Goal: Information Seeking & Learning: Learn about a topic

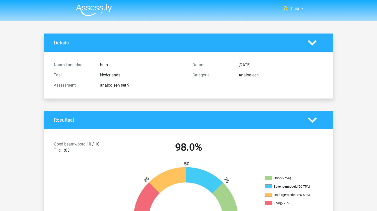
click at [97, 11] on img at bounding box center [94, 10] width 36 height 12
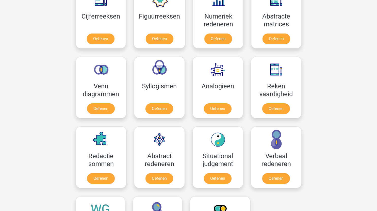
scroll to position [208, 0]
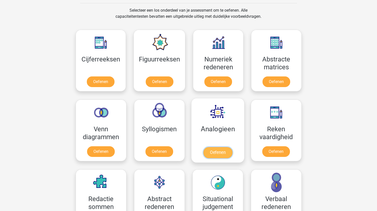
click at [222, 154] on link "Oefenen" at bounding box center [217, 152] width 29 height 11
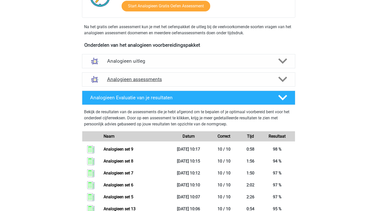
click at [184, 82] on h4 "Analogieen assessments" at bounding box center [188, 79] width 163 height 6
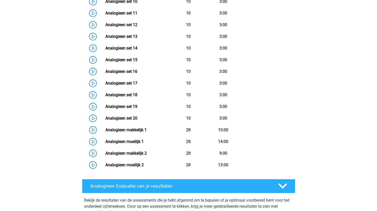
scroll to position [352, 0]
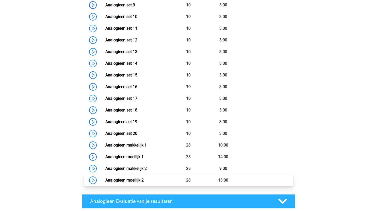
click at [105, 180] on link "Analogieen moeilijk 2" at bounding box center [124, 180] width 38 height 5
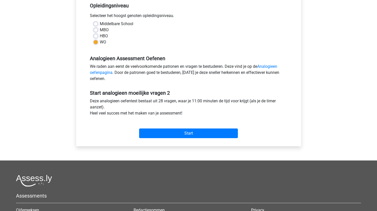
scroll to position [107, 0]
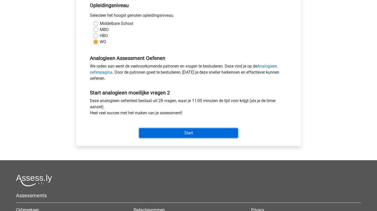
click at [181, 132] on input "Start" at bounding box center [188, 133] width 99 height 10
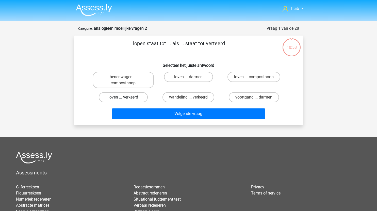
click at [137, 98] on label "loven ... verkeerd" at bounding box center [123, 97] width 49 height 10
click at [126, 98] on input "loven ... verkeerd" at bounding box center [124, 98] width 3 height 3
radio input "true"
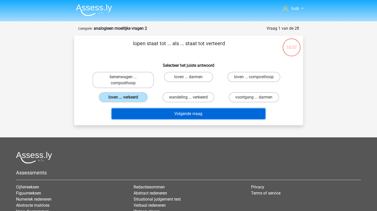
click at [168, 119] on button "Volgende vraag" at bounding box center [188, 113] width 153 height 11
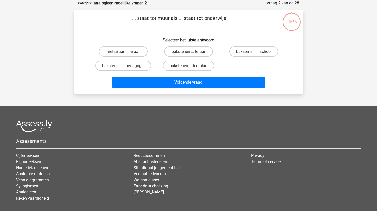
scroll to position [13, 0]
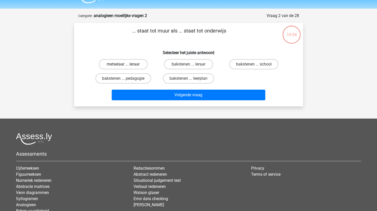
click at [138, 67] on label "metselaar ... leraar" at bounding box center [123, 64] width 49 height 10
click at [126, 67] on input "metselaar ... leraar" at bounding box center [124, 65] width 3 height 3
radio input "true"
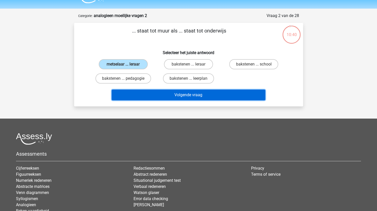
click at [196, 95] on button "Volgende vraag" at bounding box center [188, 95] width 153 height 11
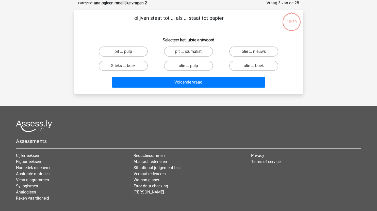
scroll to position [17, 0]
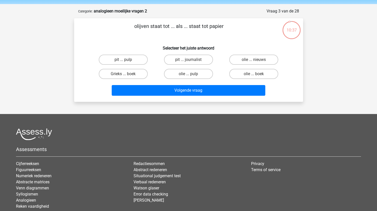
click at [190, 75] on input "olie ... pulp" at bounding box center [189, 75] width 3 height 3
radio input "true"
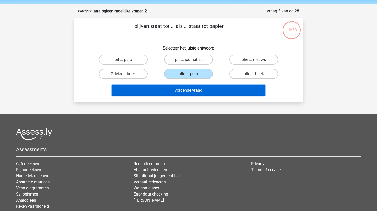
click at [197, 91] on button "Volgende vraag" at bounding box center [188, 90] width 153 height 11
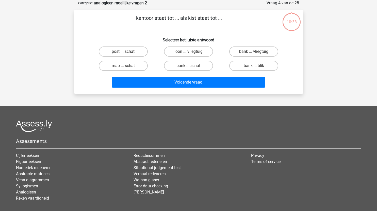
scroll to position [20, 0]
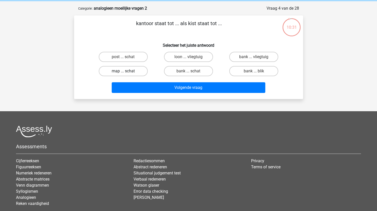
click at [132, 72] on label "map ... schat" at bounding box center [123, 71] width 49 height 10
click at [126, 72] on input "map ... schat" at bounding box center [124, 72] width 3 height 3
radio input "true"
click at [133, 62] on label "post ... schat" at bounding box center [123, 57] width 49 height 10
click at [126, 60] on input "post ... schat" at bounding box center [124, 58] width 3 height 3
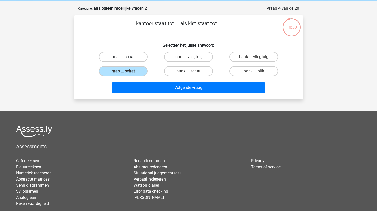
radio input "true"
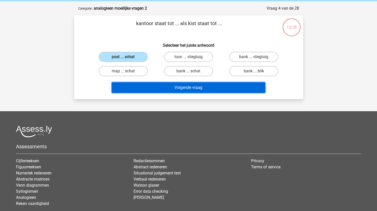
click at [189, 88] on button "Volgende vraag" at bounding box center [188, 87] width 153 height 11
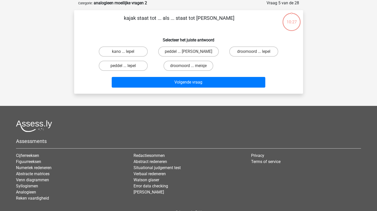
scroll to position [24, 0]
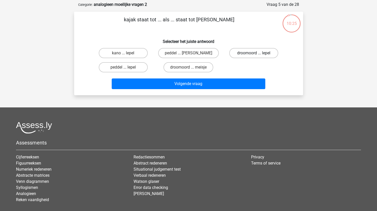
click at [257, 52] on label "droomoord ... lepel" at bounding box center [253, 53] width 49 height 10
click at [257, 53] on input "droomoord ... lepel" at bounding box center [255, 54] width 3 height 3
radio input "true"
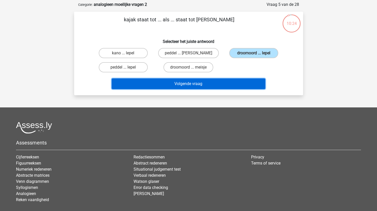
click at [221, 85] on button "Volgende vraag" at bounding box center [188, 83] width 153 height 11
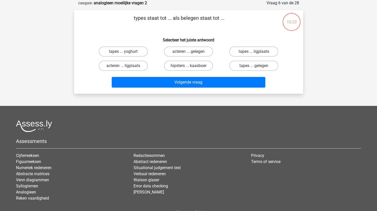
scroll to position [22, 0]
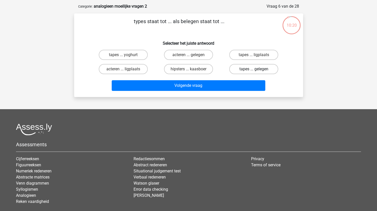
click at [253, 70] on label "tapes ... gelegen" at bounding box center [253, 69] width 49 height 10
click at [254, 70] on input "tapes ... gelegen" at bounding box center [255, 70] width 3 height 3
radio input "true"
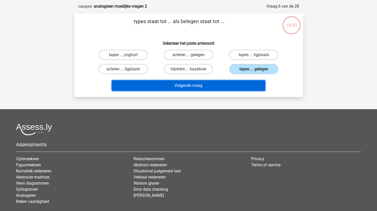
click at [224, 88] on button "Volgende vraag" at bounding box center [188, 85] width 153 height 11
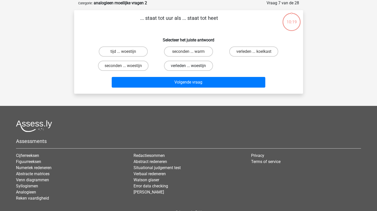
scroll to position [19, 0]
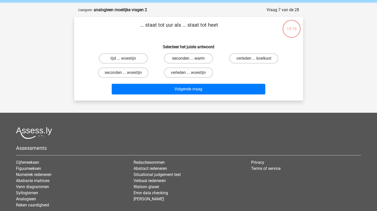
click at [198, 59] on label "seconden ... warm" at bounding box center [188, 58] width 49 height 10
click at [192, 59] on input "seconden ... warm" at bounding box center [189, 59] width 3 height 3
radio input "true"
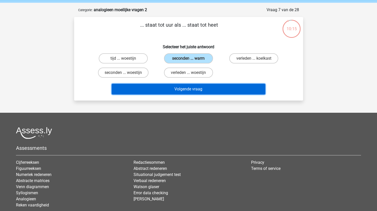
click at [209, 89] on button "Volgende vraag" at bounding box center [188, 89] width 153 height 11
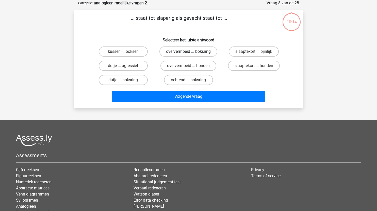
scroll to position [20, 0]
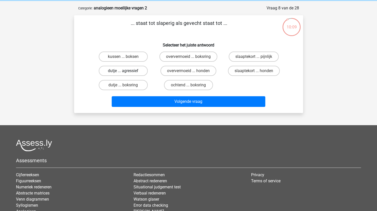
click at [134, 70] on label "dutje ... agressief" at bounding box center [123, 71] width 49 height 10
click at [126, 71] on input "dutje ... agressief" at bounding box center [124, 72] width 3 height 3
radio input "true"
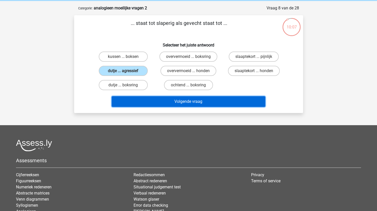
click at [199, 102] on button "Volgende vraag" at bounding box center [188, 101] width 153 height 11
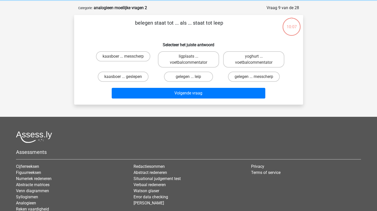
scroll to position [20, 0]
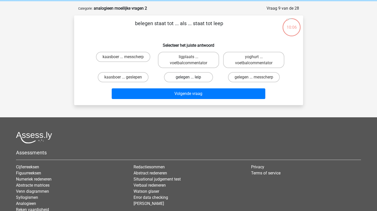
click at [200, 77] on label "gelegen ... leip" at bounding box center [188, 77] width 49 height 10
click at [192, 77] on input "gelegen ... leip" at bounding box center [189, 78] width 3 height 3
radio input "true"
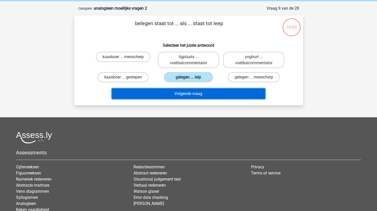
click at [198, 95] on button "Volgende vraag" at bounding box center [188, 93] width 153 height 11
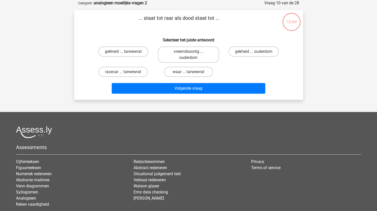
scroll to position [21, 0]
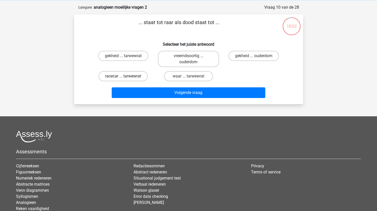
click at [137, 79] on label "racecar ... tarwewrat" at bounding box center [122, 76] width 49 height 10
click at [126, 79] on input "racecar ... tarwewrat" at bounding box center [124, 77] width 3 height 3
radio input "true"
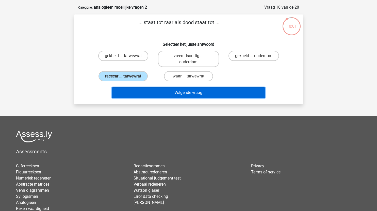
click at [168, 91] on button "Volgende vraag" at bounding box center [188, 92] width 153 height 11
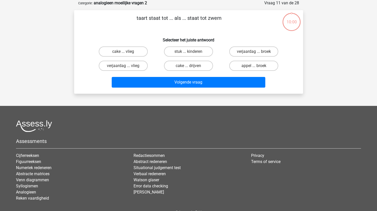
scroll to position [22, 0]
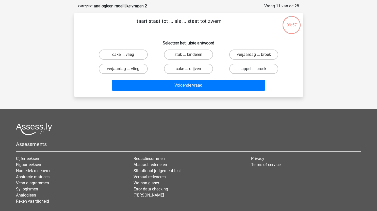
click at [253, 71] on label "appel ... broek" at bounding box center [253, 69] width 49 height 10
click at [254, 71] on input "appel ... broek" at bounding box center [255, 70] width 3 height 3
radio input "true"
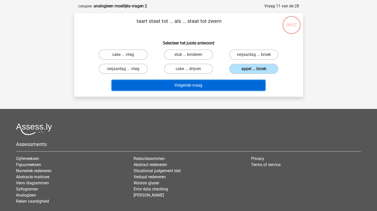
click at [228, 84] on button "Volgende vraag" at bounding box center [188, 85] width 153 height 11
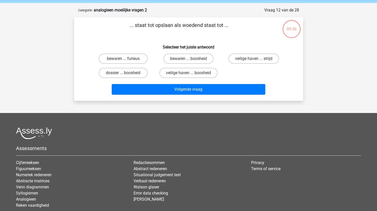
scroll to position [18, 0]
click at [133, 59] on label "bewaren ... furieus" at bounding box center [123, 59] width 49 height 10
click at [126, 59] on input "bewaren ... furieus" at bounding box center [124, 60] width 3 height 3
radio input "true"
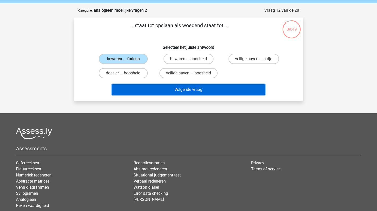
click at [202, 91] on button "Volgende vraag" at bounding box center [188, 89] width 153 height 11
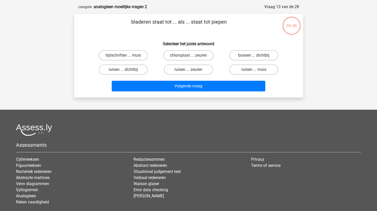
scroll to position [21, 0]
click at [262, 68] on label "ruisen ... muis" at bounding box center [253, 70] width 49 height 10
click at [257, 70] on input "ruisen ... muis" at bounding box center [255, 71] width 3 height 3
radio input "true"
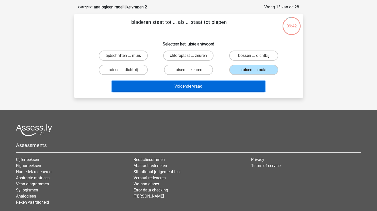
click at [203, 86] on button "Volgende vraag" at bounding box center [188, 86] width 153 height 11
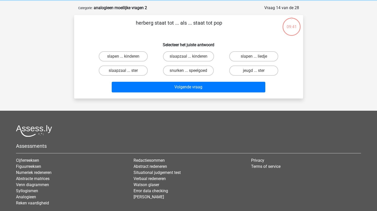
scroll to position [20, 0]
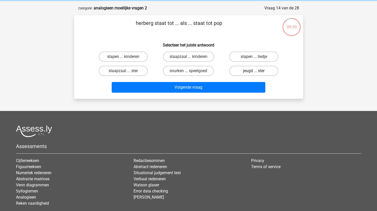
click at [248, 73] on label "jeugd ... ster" at bounding box center [253, 71] width 49 height 10
click at [254, 73] on input "jeugd ... ster" at bounding box center [255, 72] width 3 height 3
radio input "true"
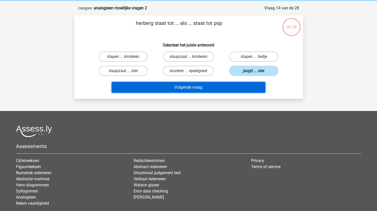
click at [228, 87] on button "Volgende vraag" at bounding box center [188, 87] width 153 height 11
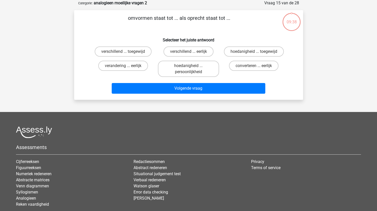
scroll to position [22, 0]
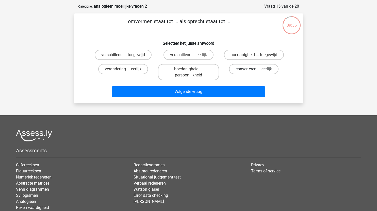
click at [248, 68] on label "converteren ... eerlijk" at bounding box center [253, 69] width 49 height 10
click at [254, 69] on input "converteren ... eerlijk" at bounding box center [255, 70] width 3 height 3
radio input "true"
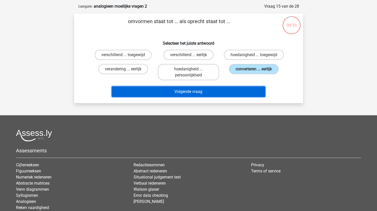
click at [228, 89] on button "Volgende vraag" at bounding box center [188, 91] width 153 height 11
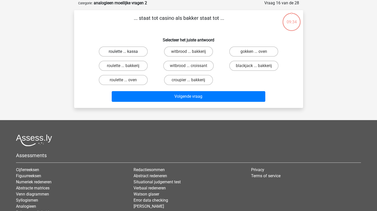
scroll to position [18, 0]
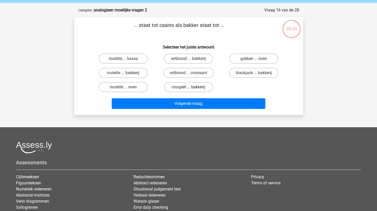
click at [195, 88] on label "croupier ... bakkerij" at bounding box center [188, 87] width 49 height 10
click at [192, 88] on input "croupier ... bakkerij" at bounding box center [189, 88] width 3 height 3
radio input "true"
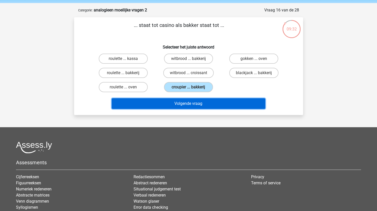
click at [203, 103] on button "Volgende vraag" at bounding box center [188, 103] width 153 height 11
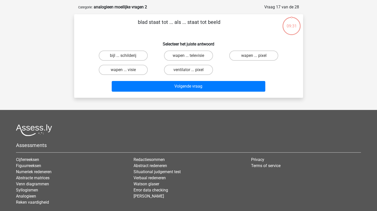
scroll to position [20, 0]
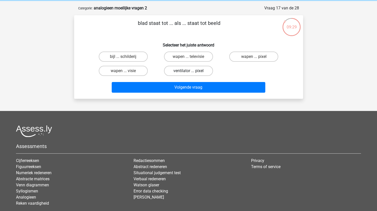
click at [193, 72] on label "ventilator ... pixel" at bounding box center [188, 71] width 49 height 10
click at [192, 72] on input "ventilator ... pixel" at bounding box center [189, 72] width 3 height 3
radio input "true"
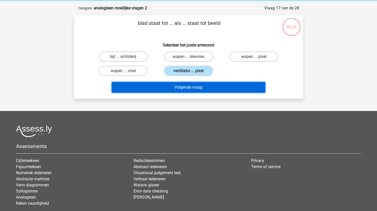
click at [191, 91] on button "Volgende vraag" at bounding box center [188, 87] width 153 height 11
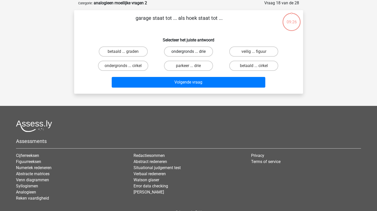
scroll to position [21, 0]
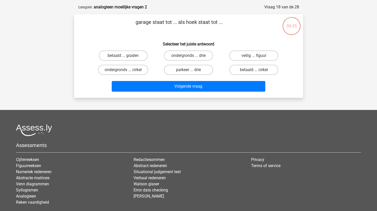
click at [192, 71] on label "parkeer ... drie" at bounding box center [188, 70] width 49 height 10
click at [192, 71] on input "parkeer ... drie" at bounding box center [189, 71] width 3 height 3
radio input "true"
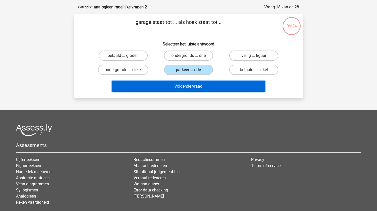
click at [194, 85] on button "Volgende vraag" at bounding box center [188, 86] width 153 height 11
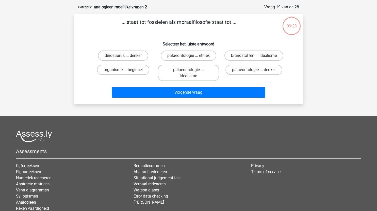
scroll to position [21, 0]
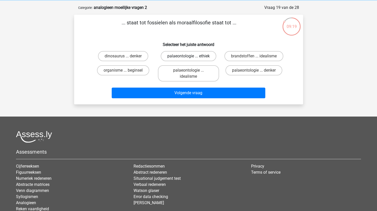
click at [206, 57] on label "palaeontologie ... ethiek" at bounding box center [189, 56] width 56 height 10
click at [192, 57] on input "palaeontologie ... ethiek" at bounding box center [189, 57] width 3 height 3
radio input "true"
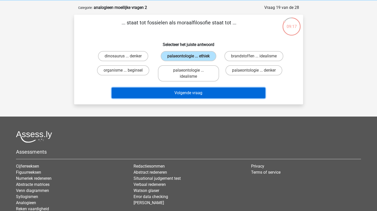
click at [209, 98] on button "Volgende vraag" at bounding box center [188, 93] width 153 height 11
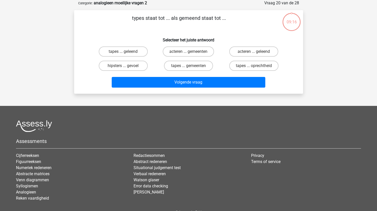
scroll to position [22, 0]
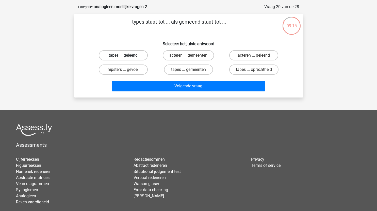
click at [136, 58] on label "tapes ... geleend" at bounding box center [123, 55] width 49 height 10
click at [126, 58] on input "tapes ... geleend" at bounding box center [124, 56] width 3 height 3
radio input "true"
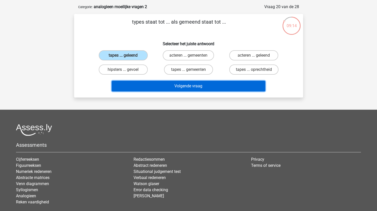
click at [168, 85] on button "Volgende vraag" at bounding box center [188, 86] width 153 height 11
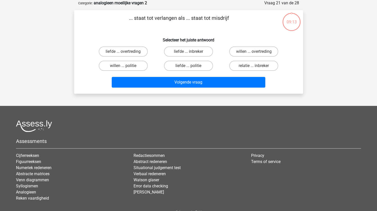
scroll to position [21, 0]
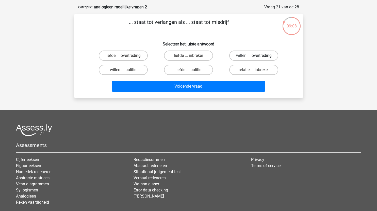
click at [258, 55] on label "willen ... overtreding" at bounding box center [253, 55] width 49 height 10
click at [257, 56] on input "willen ... overtreding" at bounding box center [255, 57] width 3 height 3
radio input "true"
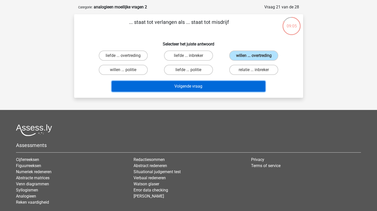
click at [228, 88] on button "Volgende vraag" at bounding box center [188, 86] width 153 height 11
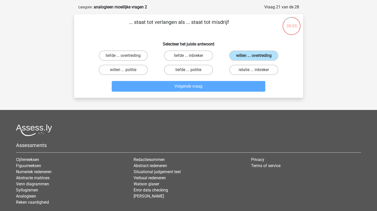
scroll to position [25, 0]
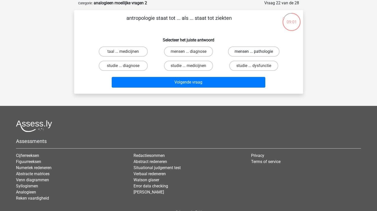
click at [254, 50] on label "mensen ... pathologie" at bounding box center [253, 51] width 51 height 10
click at [254, 51] on input "mensen ... pathologie" at bounding box center [255, 52] width 3 height 3
radio input "true"
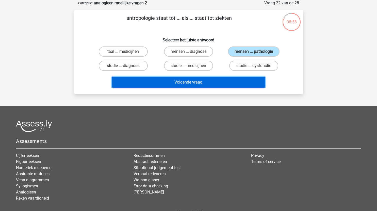
click at [201, 84] on button "Volgende vraag" at bounding box center [188, 82] width 153 height 11
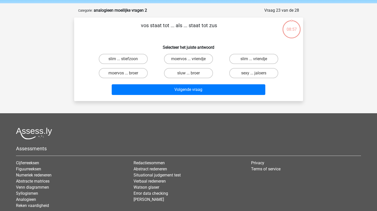
scroll to position [18, 0]
click at [132, 74] on label "moervos ... broer" at bounding box center [123, 73] width 49 height 10
click at [126, 74] on input "moervos ... broer" at bounding box center [124, 74] width 3 height 3
radio input "true"
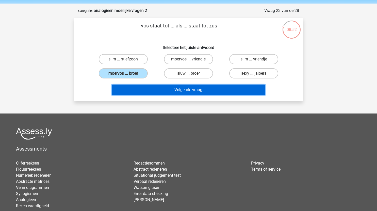
click at [196, 91] on button "Volgende vraag" at bounding box center [188, 89] width 153 height 11
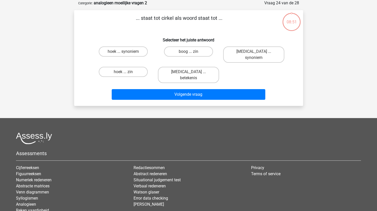
scroll to position [16, 0]
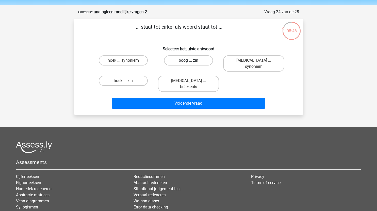
click at [189, 60] on label "boog ... zin" at bounding box center [188, 60] width 49 height 10
click at [189, 60] on input "boog ... zin" at bounding box center [189, 61] width 3 height 3
radio input "true"
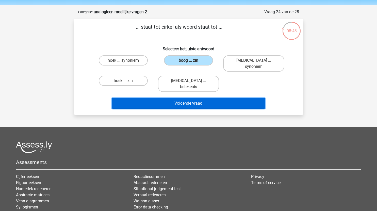
click at [209, 98] on button "Volgende vraag" at bounding box center [188, 103] width 153 height 11
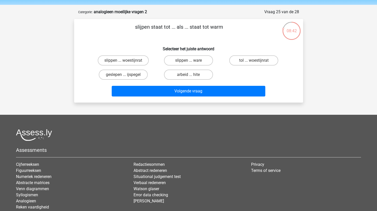
scroll to position [25, 0]
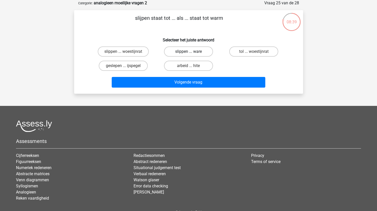
click at [202, 50] on label "slippen ... ware" at bounding box center [188, 51] width 49 height 10
click at [192, 51] on input "slippen ... ware" at bounding box center [189, 52] width 3 height 3
radio input "true"
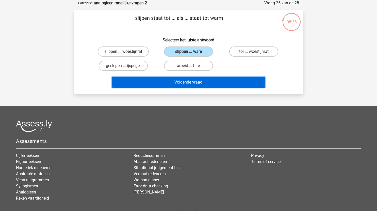
click at [203, 85] on button "Volgende vraag" at bounding box center [188, 82] width 153 height 11
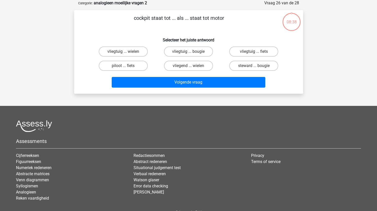
scroll to position [23, 0]
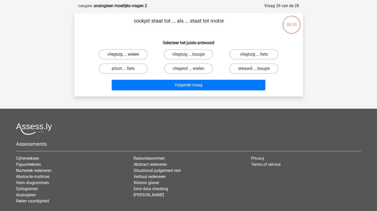
click at [135, 59] on label "vliegtuig ... wielen" at bounding box center [123, 54] width 49 height 10
click at [126, 58] on input "vliegtuig ... wielen" at bounding box center [124, 55] width 3 height 3
radio input "true"
click at [198, 56] on label "vliegtuig ... bougie" at bounding box center [188, 54] width 49 height 10
click at [192, 56] on input "vliegtuig ... bougie" at bounding box center [189, 55] width 3 height 3
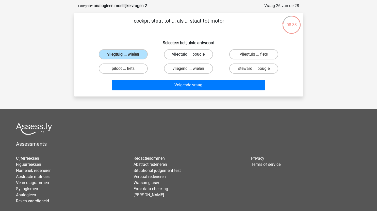
radio input "true"
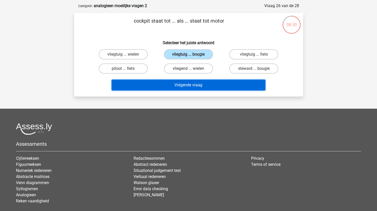
click at [205, 83] on button "Volgende vraag" at bounding box center [188, 85] width 153 height 11
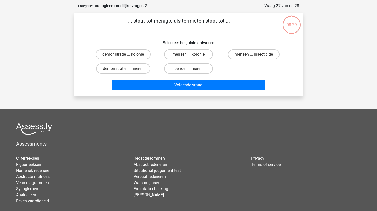
scroll to position [25, 0]
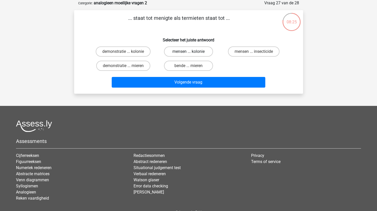
click at [193, 51] on label "mensen ... kolonie" at bounding box center [188, 51] width 49 height 10
click at [192, 51] on input "mensen ... kolonie" at bounding box center [189, 52] width 3 height 3
radio input "true"
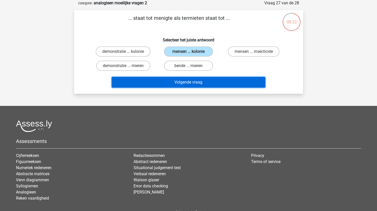
click at [211, 80] on button "Volgende vraag" at bounding box center [188, 82] width 153 height 11
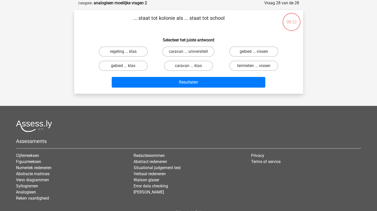
scroll to position [19, 0]
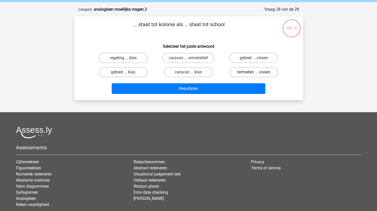
click at [251, 71] on label "termieten ... vissen" at bounding box center [253, 72] width 49 height 10
click at [254, 72] on input "termieten ... vissen" at bounding box center [255, 73] width 3 height 3
radio input "true"
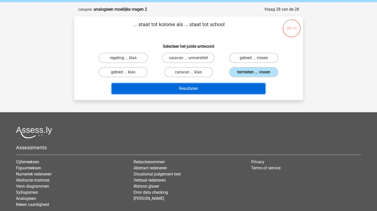
click at [228, 91] on button "Resultaten" at bounding box center [188, 88] width 153 height 11
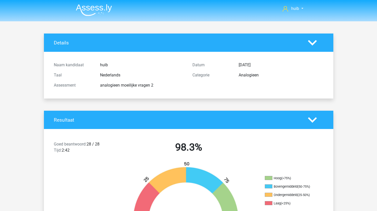
click at [105, 8] on img at bounding box center [94, 10] width 36 height 12
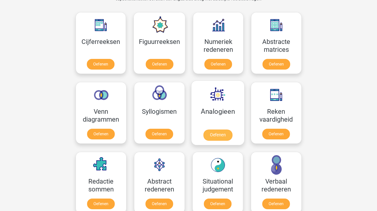
scroll to position [226, 0]
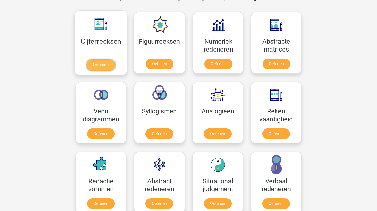
click at [108, 66] on link "Oefenen" at bounding box center [100, 64] width 29 height 11
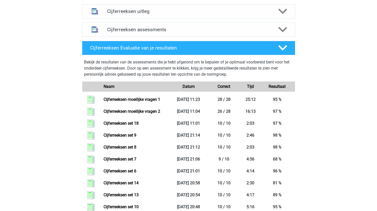
scroll to position [199, 0]
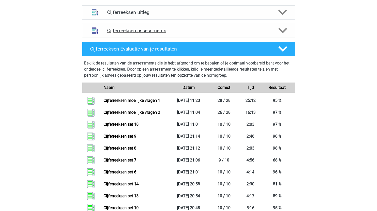
click at [175, 33] on h4 "Cijferreeksen assessments" at bounding box center [188, 31] width 163 height 6
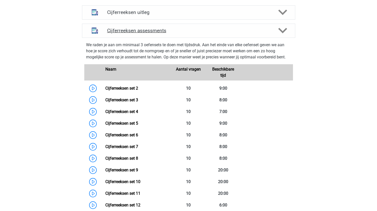
click at [175, 33] on h4 "Cijferreeksen assessments" at bounding box center [188, 31] width 163 height 6
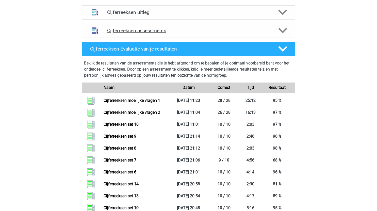
click at [194, 38] on div "Cijferreeksen assessments" at bounding box center [188, 31] width 213 height 14
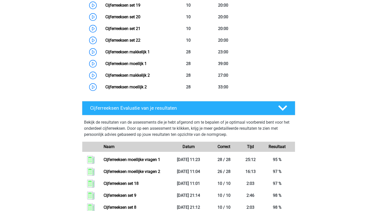
scroll to position [479, 0]
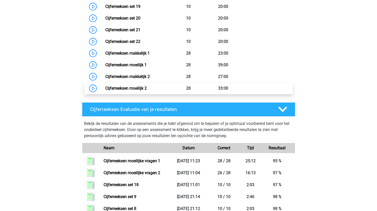
click at [105, 91] on link "Cijferreeksen moeilijk 2" at bounding box center [125, 88] width 41 height 5
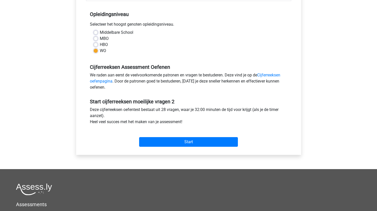
scroll to position [127, 0]
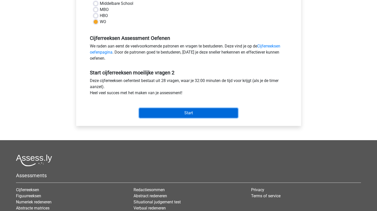
click at [194, 111] on input "Start" at bounding box center [188, 113] width 99 height 10
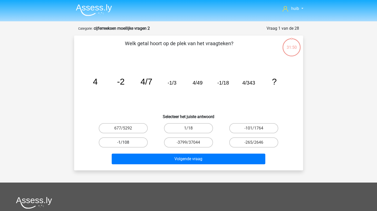
click at [133, 143] on label "-1/108" at bounding box center [123, 142] width 49 height 10
click at [126, 143] on input "-1/108" at bounding box center [124, 143] width 3 height 3
radio input "true"
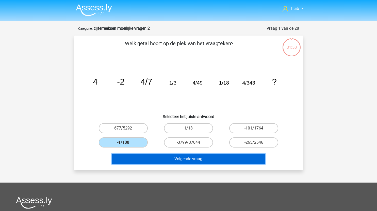
click at [157, 158] on button "Volgende vraag" at bounding box center [188, 158] width 153 height 11
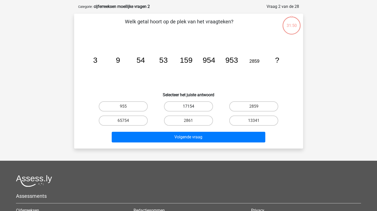
scroll to position [25, 0]
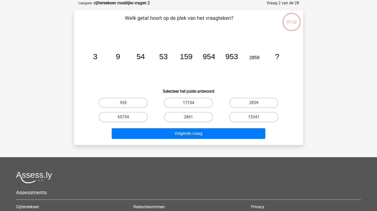
click at [202, 102] on label "17154" at bounding box center [188, 103] width 49 height 10
click at [192, 103] on input "17154" at bounding box center [189, 104] width 3 height 3
radio input "true"
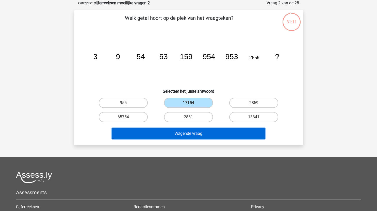
click at [213, 132] on button "Volgende vraag" at bounding box center [188, 133] width 153 height 11
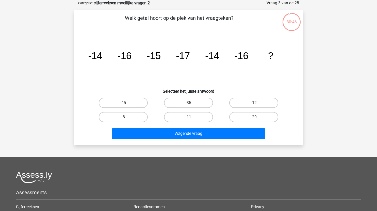
click at [189, 119] on input "-11" at bounding box center [189, 118] width 3 height 3
radio input "true"
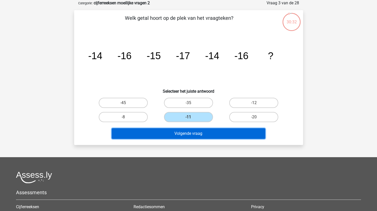
click at [213, 133] on button "Volgende vraag" at bounding box center [188, 133] width 153 height 11
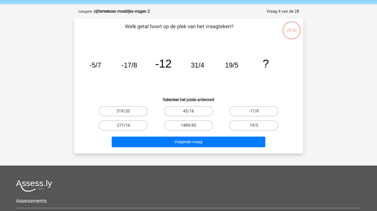
scroll to position [17, 0]
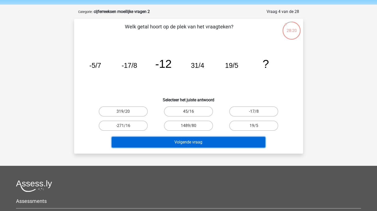
click at [218, 137] on button "Volgende vraag" at bounding box center [188, 142] width 153 height 11
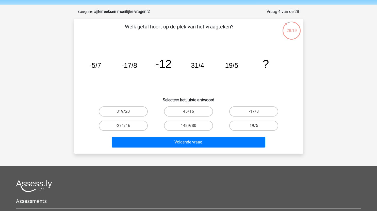
scroll to position [0, 0]
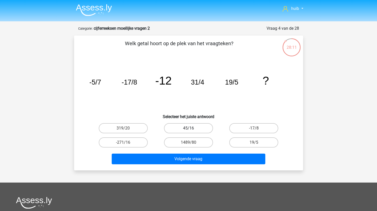
click at [203, 129] on label "45/16" at bounding box center [188, 128] width 49 height 10
click at [192, 129] on input "45/16" at bounding box center [189, 129] width 3 height 3
radio input "true"
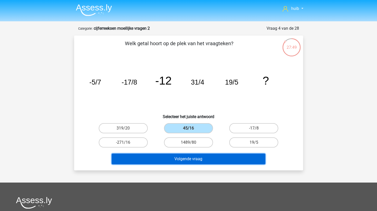
click at [195, 159] on button "Volgende vraag" at bounding box center [188, 158] width 153 height 11
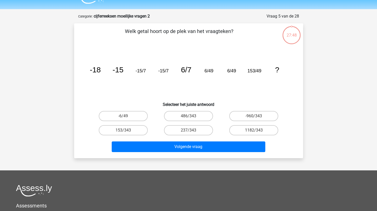
scroll to position [11, 0]
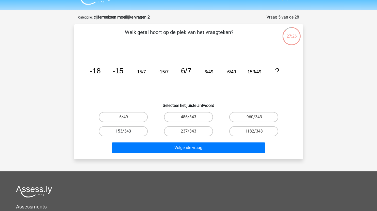
click at [137, 131] on label "153/343" at bounding box center [123, 131] width 49 height 10
click at [126, 131] on input "153/343" at bounding box center [124, 132] width 3 height 3
radio input "true"
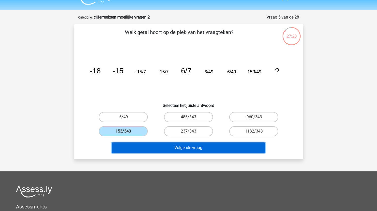
click at [196, 147] on button "Volgende vraag" at bounding box center [188, 147] width 153 height 11
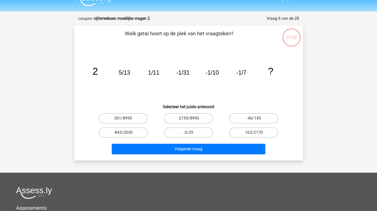
scroll to position [10, 0]
click at [201, 131] on label "-5/29" at bounding box center [188, 133] width 49 height 10
click at [192, 133] on input "-5/29" at bounding box center [189, 134] width 3 height 3
radio input "true"
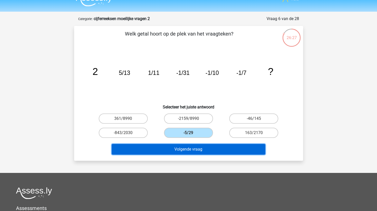
click at [202, 151] on button "Volgende vraag" at bounding box center [188, 149] width 153 height 11
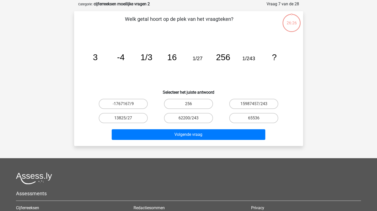
scroll to position [25, 0]
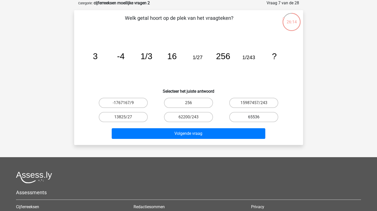
click at [250, 115] on label "65536" at bounding box center [253, 117] width 49 height 10
click at [254, 117] on input "65536" at bounding box center [255, 118] width 3 height 3
radio input "true"
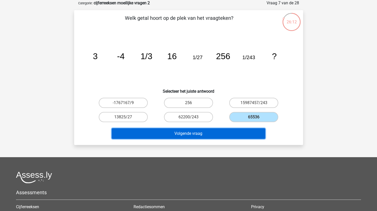
click at [212, 134] on button "Volgende vraag" at bounding box center [188, 133] width 153 height 11
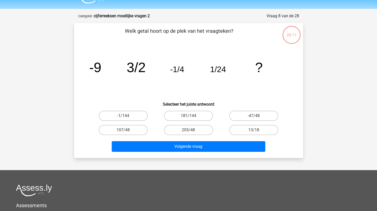
scroll to position [12, 0]
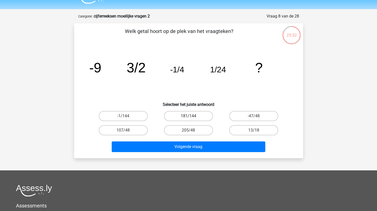
click at [198, 116] on label "181/144" at bounding box center [188, 116] width 49 height 10
click at [192, 116] on input "181/144" at bounding box center [189, 117] width 3 height 3
radio input "true"
click at [140, 114] on label "-1/144" at bounding box center [123, 116] width 49 height 10
click at [126, 116] on input "-1/144" at bounding box center [124, 117] width 3 height 3
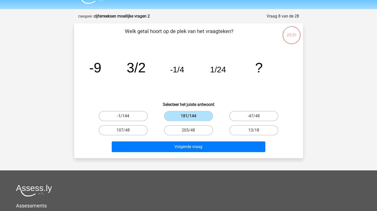
radio input "true"
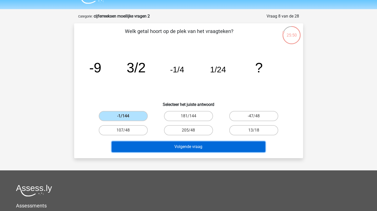
click at [186, 149] on button "Volgende vraag" at bounding box center [188, 146] width 153 height 11
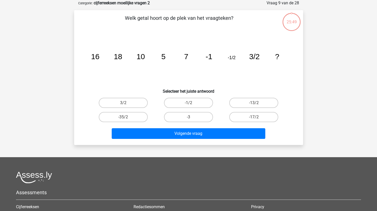
scroll to position [15, 0]
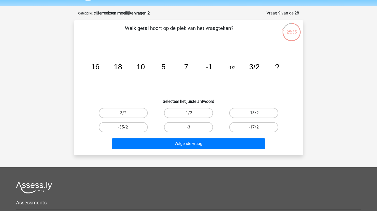
click at [251, 113] on label "-13/2" at bounding box center [253, 113] width 49 height 10
click at [254, 113] on input "-13/2" at bounding box center [255, 114] width 3 height 3
radio input "true"
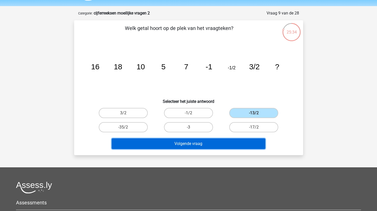
click at [219, 146] on button "Volgende vraag" at bounding box center [188, 143] width 153 height 11
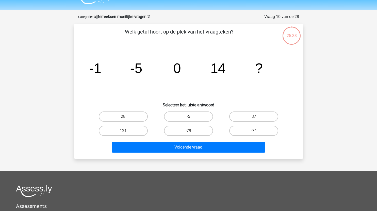
scroll to position [11, 0]
click at [258, 114] on label "37" at bounding box center [253, 117] width 49 height 10
click at [257, 117] on input "37" at bounding box center [255, 118] width 3 height 3
radio input "true"
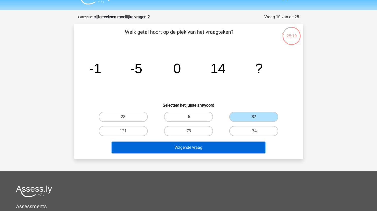
click at [204, 147] on button "Volgende vraag" at bounding box center [188, 147] width 153 height 11
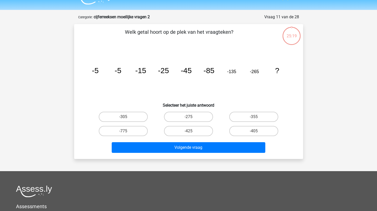
scroll to position [25, 0]
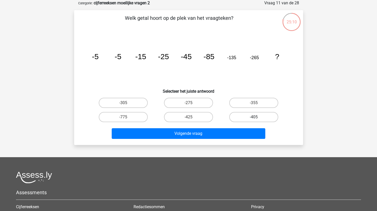
click at [243, 119] on label "-405" at bounding box center [253, 117] width 49 height 10
click at [254, 119] on input "-405" at bounding box center [255, 118] width 3 height 3
radio input "true"
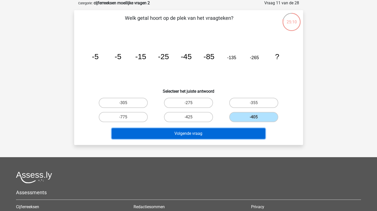
click at [220, 134] on button "Volgende vraag" at bounding box center [188, 133] width 153 height 11
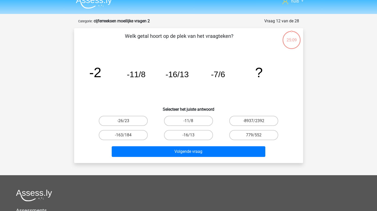
scroll to position [7, 0]
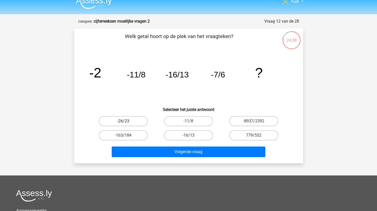
click at [123, 122] on label "-26/23" at bounding box center [123, 121] width 49 height 10
click at [123, 122] on input "-26/23" at bounding box center [124, 122] width 3 height 3
radio input "true"
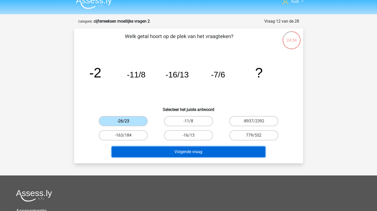
click at [203, 153] on button "Volgende vraag" at bounding box center [188, 151] width 153 height 11
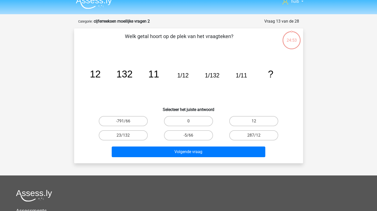
scroll to position [25, 0]
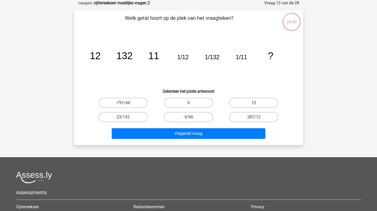
click at [251, 104] on label "12" at bounding box center [253, 103] width 49 height 10
click at [254, 104] on input "12" at bounding box center [255, 104] width 3 height 3
radio input "true"
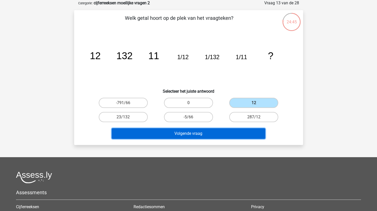
click at [200, 134] on button "Volgende vraag" at bounding box center [188, 133] width 153 height 11
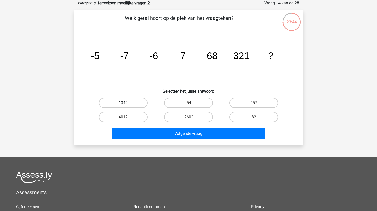
click at [138, 101] on label "1342" at bounding box center [123, 103] width 49 height 10
click at [126, 103] on input "1342" at bounding box center [124, 104] width 3 height 3
radio input "true"
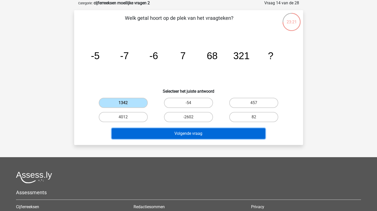
click at [170, 132] on button "Volgende vraag" at bounding box center [188, 133] width 153 height 11
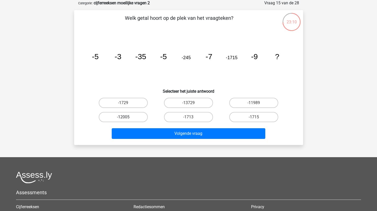
click at [131, 117] on label "-12005" at bounding box center [123, 117] width 49 height 10
click at [126, 117] on input "-12005" at bounding box center [124, 118] width 3 height 3
radio input "true"
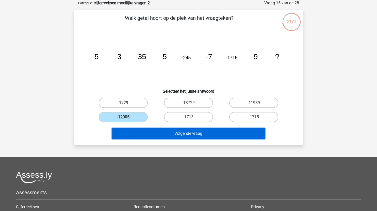
click at [200, 133] on button "Volgende vraag" at bounding box center [188, 133] width 153 height 11
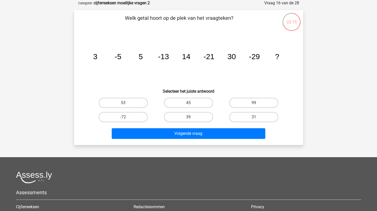
click at [134, 96] on div "53" at bounding box center [123, 103] width 65 height 14
click at [137, 101] on label "53" at bounding box center [123, 103] width 49 height 10
click at [126, 103] on input "53" at bounding box center [124, 104] width 3 height 3
radio input "true"
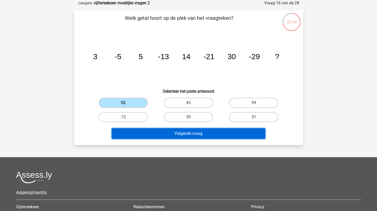
click at [166, 132] on button "Volgende vraag" at bounding box center [188, 133] width 153 height 11
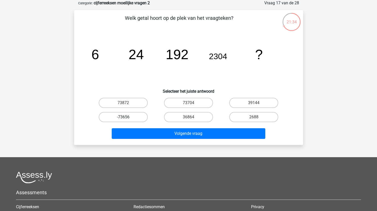
click at [137, 117] on label "-73656" at bounding box center [123, 117] width 49 height 10
click at [126, 117] on input "-73656" at bounding box center [124, 118] width 3 height 3
radio input "true"
click at [190, 105] on input "73704" at bounding box center [189, 104] width 3 height 3
radio input "true"
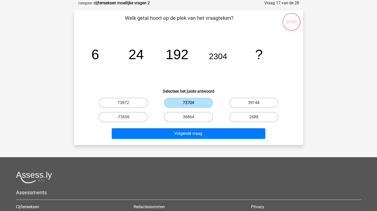
click at [252, 103] on label "39144" at bounding box center [253, 103] width 49 height 10
click at [254, 103] on input "39144" at bounding box center [255, 104] width 3 height 3
radio input "true"
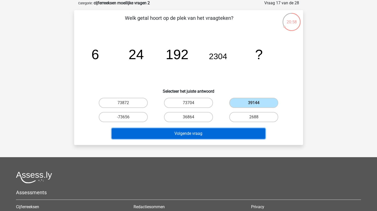
click at [197, 135] on button "Volgende vraag" at bounding box center [188, 133] width 153 height 11
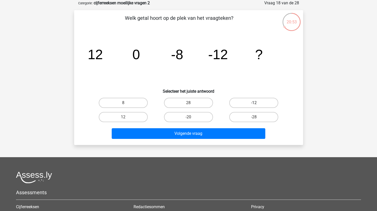
click at [253, 103] on label "-12" at bounding box center [253, 103] width 49 height 10
click at [254, 103] on input "-12" at bounding box center [255, 104] width 3 height 3
radio input "true"
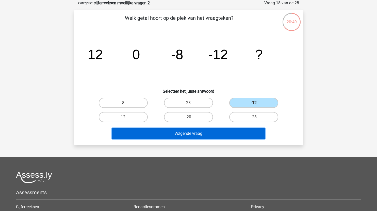
click at [184, 134] on button "Volgende vraag" at bounding box center [188, 133] width 153 height 11
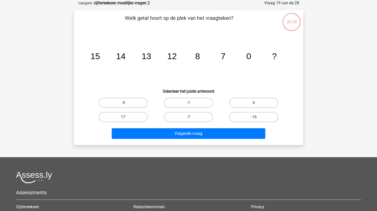
click at [197, 102] on label "-1" at bounding box center [188, 103] width 49 height 10
click at [192, 103] on input "-1" at bounding box center [189, 104] width 3 height 3
radio input "true"
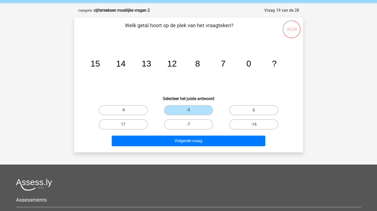
scroll to position [18, 0]
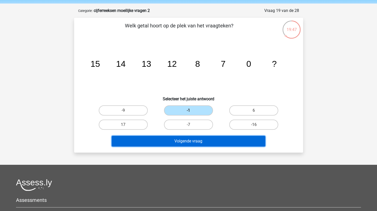
click at [198, 145] on button "Volgende vraag" at bounding box center [188, 141] width 153 height 11
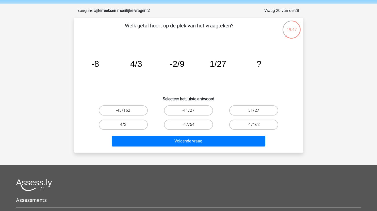
scroll to position [25, 0]
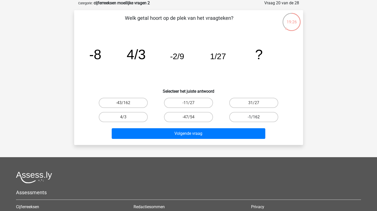
click at [253, 117] on label "-1/162" at bounding box center [253, 117] width 49 height 10
click at [254, 117] on input "-1/162" at bounding box center [255, 118] width 3 height 3
radio input "true"
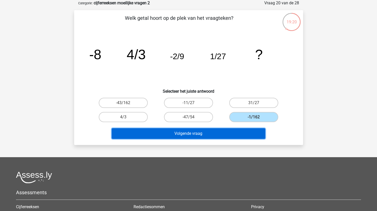
click at [212, 131] on button "Volgende vraag" at bounding box center [188, 133] width 153 height 11
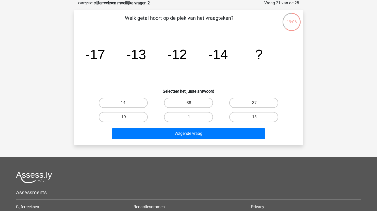
click at [129, 122] on div "-19" at bounding box center [123, 117] width 65 height 14
click at [134, 117] on label "-19" at bounding box center [123, 117] width 49 height 10
click at [126, 117] on input "-19" at bounding box center [124, 118] width 3 height 3
radio input "true"
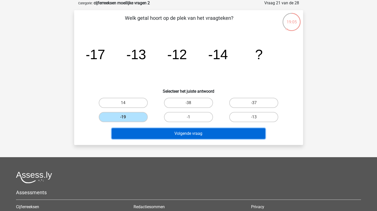
click at [150, 129] on button "Volgende vraag" at bounding box center [188, 133] width 153 height 11
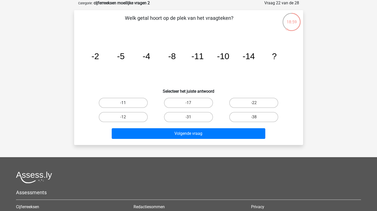
click at [133, 100] on label "-11" at bounding box center [123, 103] width 49 height 10
click at [126, 103] on input "-11" at bounding box center [124, 104] width 3 height 3
radio input "true"
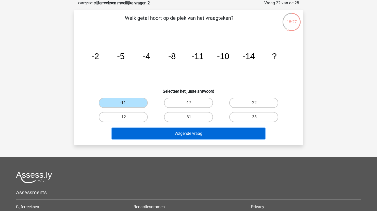
click at [192, 132] on button "Volgende vraag" at bounding box center [188, 133] width 153 height 11
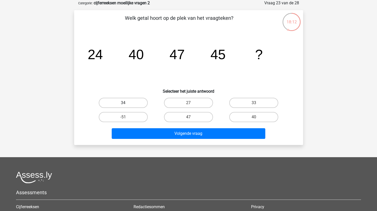
click at [136, 100] on label "34" at bounding box center [123, 103] width 49 height 10
click at [126, 103] on input "34" at bounding box center [124, 104] width 3 height 3
radio input "true"
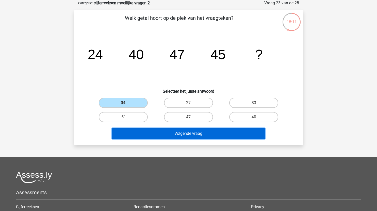
click at [172, 132] on button "Volgende vraag" at bounding box center [188, 133] width 153 height 11
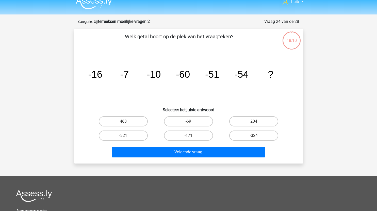
scroll to position [7, 0]
click at [249, 137] on label "-324" at bounding box center [253, 136] width 49 height 10
click at [254, 137] on input "-324" at bounding box center [255, 137] width 3 height 3
radio input "true"
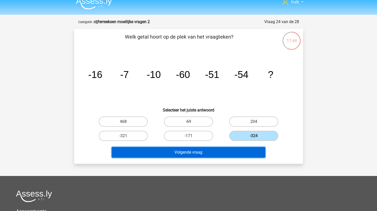
click at [216, 152] on button "Volgende vraag" at bounding box center [188, 152] width 153 height 11
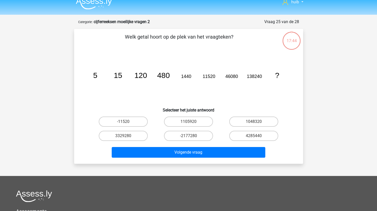
scroll to position [25, 0]
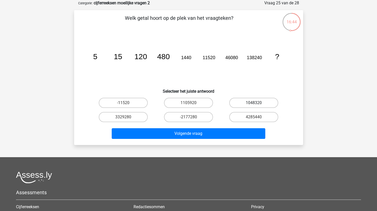
click at [258, 103] on label "1048320" at bounding box center [253, 103] width 49 height 10
click at [257, 103] on input "1048320" at bounding box center [255, 104] width 3 height 3
radio input "true"
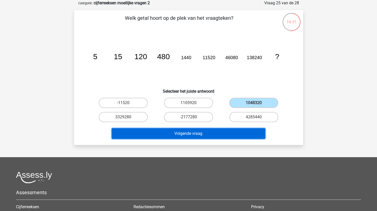
click at [207, 132] on button "Volgende vraag" at bounding box center [188, 133] width 153 height 11
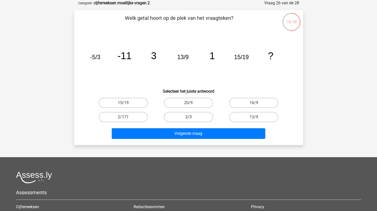
click at [193, 116] on label "2/3" at bounding box center [188, 117] width 49 height 10
click at [192, 117] on input "2/3" at bounding box center [189, 118] width 3 height 3
radio input "true"
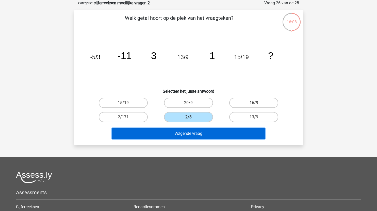
click at [202, 134] on button "Volgende vraag" at bounding box center [188, 133] width 153 height 11
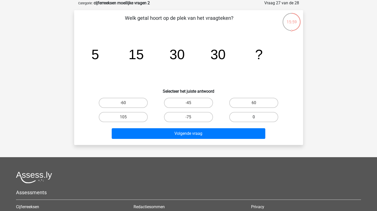
click at [250, 116] on label "0" at bounding box center [253, 117] width 49 height 10
click at [254, 117] on input "0" at bounding box center [255, 118] width 3 height 3
radio input "true"
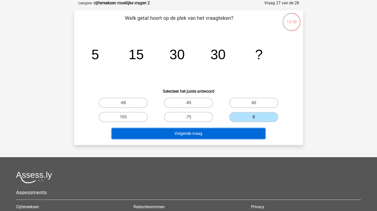
click at [213, 133] on button "Volgende vraag" at bounding box center [188, 133] width 153 height 11
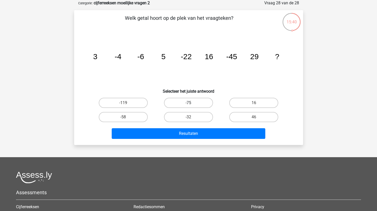
click at [185, 102] on label "-75" at bounding box center [188, 103] width 49 height 10
click at [188, 103] on input "-75" at bounding box center [189, 104] width 3 height 3
radio input "true"
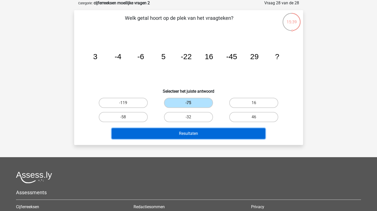
click at [192, 134] on button "Resultaten" at bounding box center [188, 133] width 153 height 11
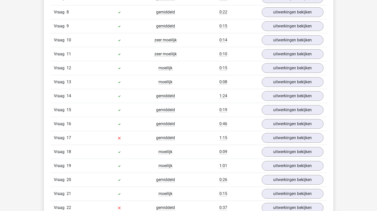
scroll to position [442, 0]
click at [270, 136] on link "uitwerkingen bekijken" at bounding box center [292, 137] width 71 height 11
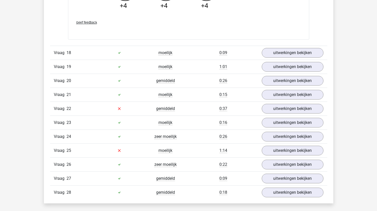
scroll to position [800, 0]
click at [272, 109] on link "uitwerkingen bekijken" at bounding box center [292, 108] width 71 height 11
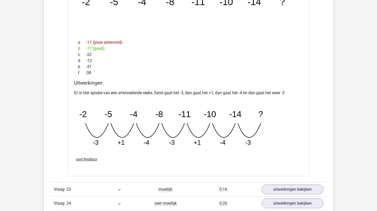
scroll to position [1022, 0]
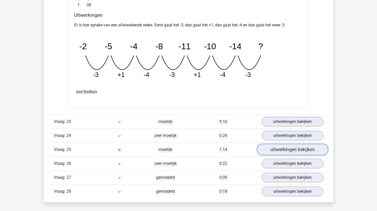
click at [282, 153] on link "uitwerkingen bekijken" at bounding box center [292, 149] width 71 height 11
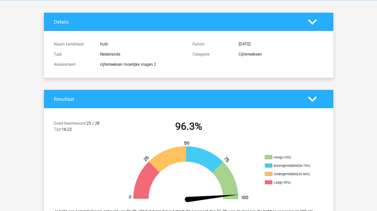
scroll to position [0, 0]
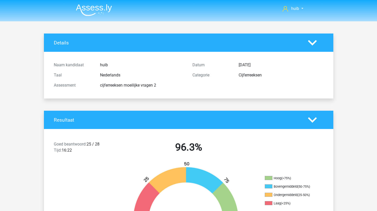
click at [106, 8] on img at bounding box center [94, 10] width 36 height 12
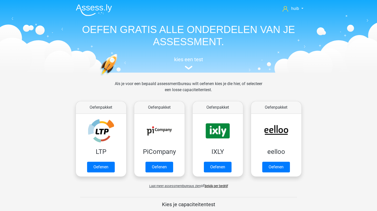
click at [184, 92] on div "Als je voor een bepaald assessmentbureau wilt oefenen kies je die hier, of sele…" at bounding box center [188, 90] width 155 height 18
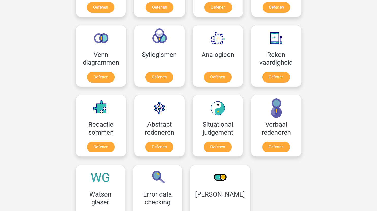
scroll to position [284, 0]
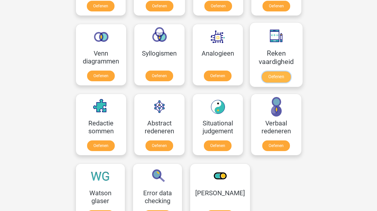
click at [278, 76] on link "Oefenen" at bounding box center [275, 76] width 29 height 11
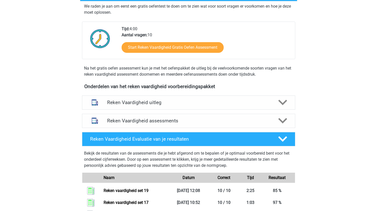
scroll to position [103, 0]
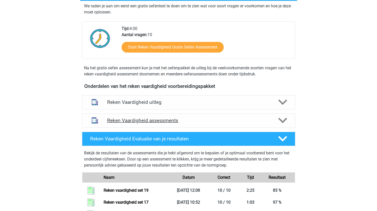
click at [194, 126] on div "Reken Vaardigheid assessments" at bounding box center [188, 120] width 213 height 14
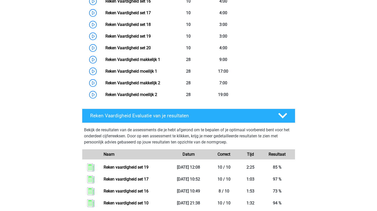
scroll to position [438, 0]
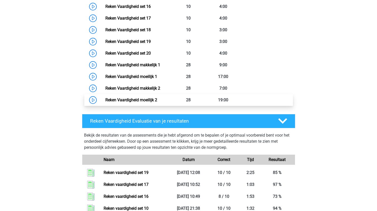
click at [105, 100] on link "Reken Vaardigheid moeilijk 2" at bounding box center [131, 99] width 52 height 5
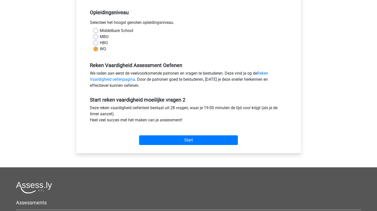
scroll to position [102, 0]
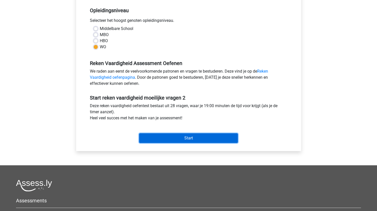
click at [194, 135] on input "Start" at bounding box center [188, 138] width 99 height 10
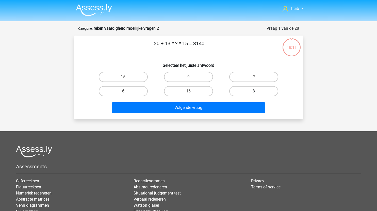
click at [248, 88] on label "3" at bounding box center [253, 91] width 49 height 10
click at [254, 91] on input "3" at bounding box center [255, 92] width 3 height 3
radio input "true"
click at [135, 92] on label "6" at bounding box center [123, 91] width 49 height 10
click at [126, 92] on input "6" at bounding box center [124, 92] width 3 height 3
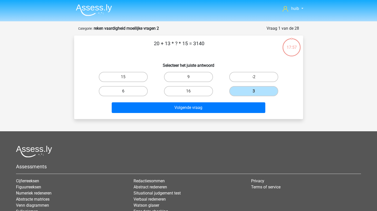
radio input "true"
click at [243, 92] on label "3" at bounding box center [253, 91] width 49 height 10
click at [254, 92] on input "3" at bounding box center [255, 92] width 3 height 3
radio input "true"
click at [131, 90] on label "6" at bounding box center [123, 91] width 49 height 10
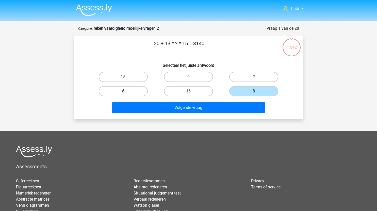
click at [126, 91] on input "6" at bounding box center [124, 92] width 3 height 3
radio input "true"
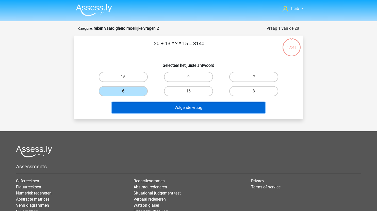
click at [174, 108] on button "Volgende vraag" at bounding box center [188, 107] width 153 height 11
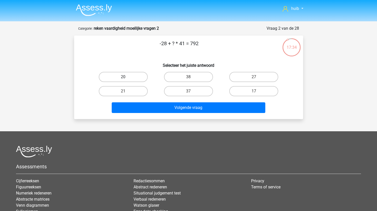
click at [134, 75] on label "20" at bounding box center [123, 77] width 49 height 10
click at [126, 77] on input "20" at bounding box center [124, 78] width 3 height 3
radio input "true"
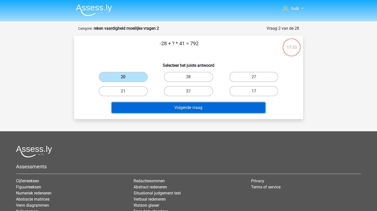
click at [175, 109] on button "Volgende vraag" at bounding box center [188, 107] width 153 height 11
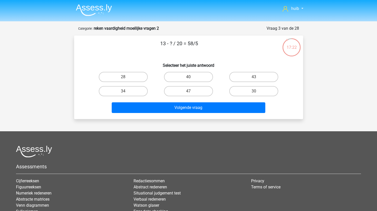
click at [190, 78] on input "40" at bounding box center [189, 78] width 3 height 3
radio input "true"
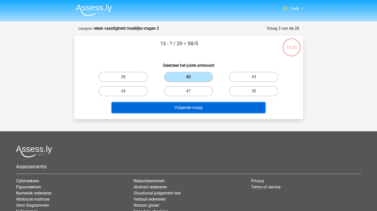
click at [205, 107] on button "Volgende vraag" at bounding box center [188, 107] width 153 height 11
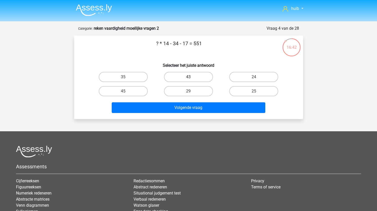
click at [204, 76] on label "43" at bounding box center [188, 77] width 49 height 10
click at [192, 77] on input "43" at bounding box center [189, 78] width 3 height 3
radio input "true"
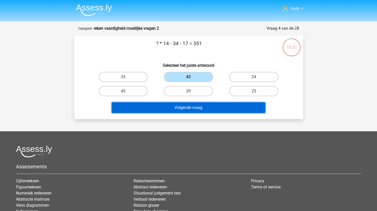
click at [205, 108] on button "Volgende vraag" at bounding box center [188, 107] width 153 height 11
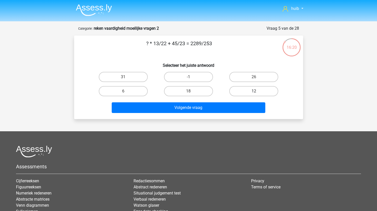
click at [259, 91] on label "12" at bounding box center [253, 91] width 49 height 10
click at [257, 91] on input "12" at bounding box center [255, 92] width 3 height 3
radio input "true"
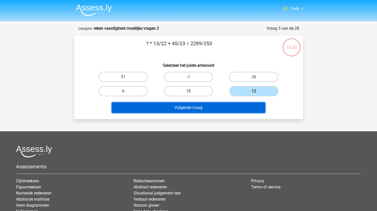
click at [205, 108] on button "Volgende vraag" at bounding box center [188, 107] width 153 height 11
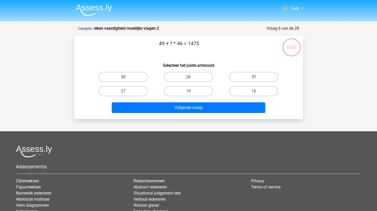
click at [252, 75] on label "31" at bounding box center [253, 77] width 49 height 10
click at [254, 77] on input "31" at bounding box center [255, 78] width 3 height 3
radio input "true"
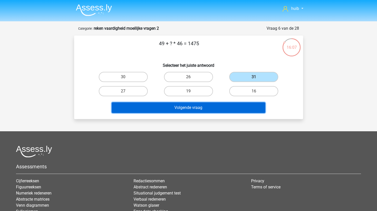
click at [199, 111] on button "Volgende vraag" at bounding box center [188, 107] width 153 height 11
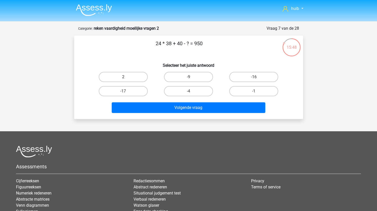
click at [142, 75] on label "2" at bounding box center [123, 77] width 49 height 10
click at [126, 77] on input "2" at bounding box center [124, 78] width 3 height 3
radio input "true"
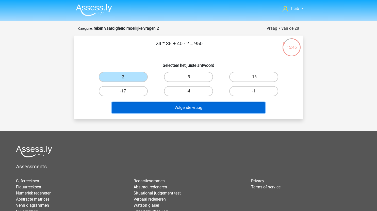
click at [185, 109] on button "Volgende vraag" at bounding box center [188, 107] width 153 height 11
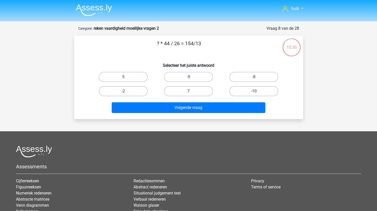
click at [192, 92] on label "7" at bounding box center [188, 91] width 49 height 10
click at [192, 92] on input "7" at bounding box center [189, 92] width 3 height 3
radio input "true"
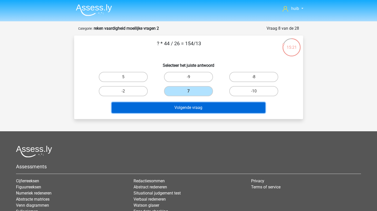
click at [189, 108] on button "Volgende vraag" at bounding box center [188, 107] width 153 height 11
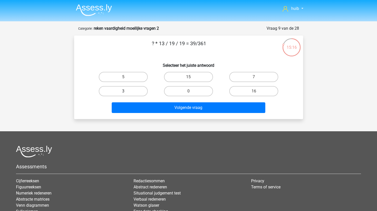
click at [131, 91] on label "3" at bounding box center [123, 91] width 49 height 10
click at [126, 91] on input "3" at bounding box center [124, 92] width 3 height 3
radio input "true"
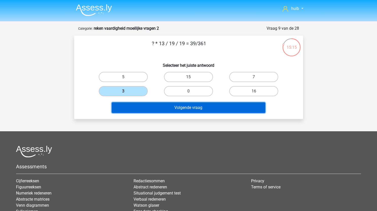
click at [160, 112] on button "Volgende vraag" at bounding box center [188, 107] width 153 height 11
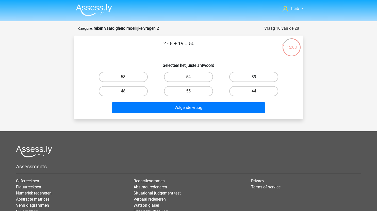
click at [252, 76] on label "39" at bounding box center [253, 77] width 49 height 10
click at [254, 77] on input "39" at bounding box center [255, 78] width 3 height 3
radio input "true"
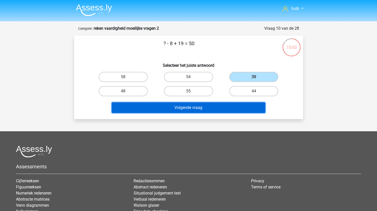
click at [204, 108] on button "Volgende vraag" at bounding box center [188, 107] width 153 height 11
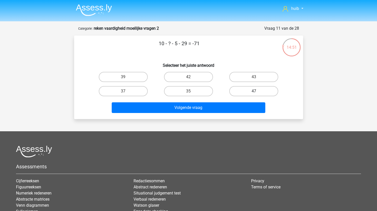
click at [255, 88] on label "47" at bounding box center [253, 91] width 49 height 10
click at [255, 91] on input "47" at bounding box center [255, 92] width 3 height 3
radio input "true"
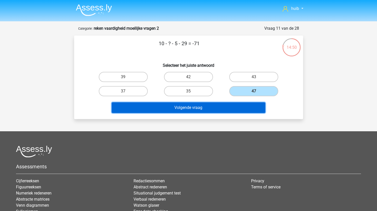
click at [198, 106] on button "Volgende vraag" at bounding box center [188, 107] width 153 height 11
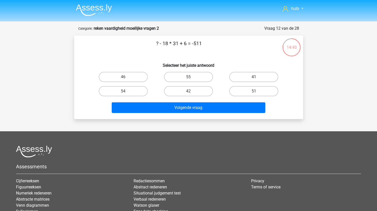
click at [253, 77] on label "41" at bounding box center [253, 77] width 49 height 10
click at [254, 77] on input "41" at bounding box center [255, 78] width 3 height 3
radio input "true"
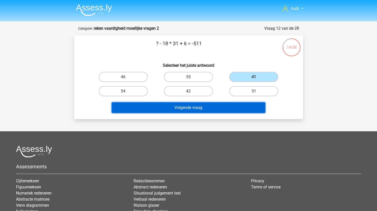
click at [191, 108] on button "Volgende vraag" at bounding box center [188, 107] width 153 height 11
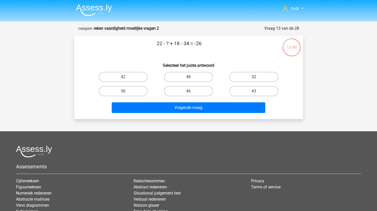
click at [247, 75] on label "32" at bounding box center [253, 77] width 49 height 10
click at [254, 77] on input "32" at bounding box center [255, 78] width 3 height 3
radio input "true"
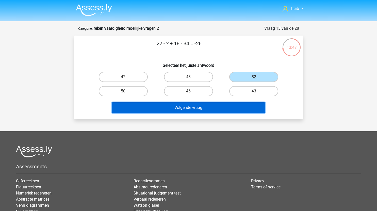
click at [195, 109] on button "Volgende vraag" at bounding box center [188, 107] width 153 height 11
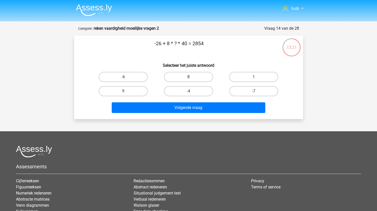
click at [187, 77] on label "8" at bounding box center [188, 77] width 49 height 10
click at [188, 77] on input "8" at bounding box center [189, 78] width 3 height 3
radio input "true"
click at [138, 92] on label "9" at bounding box center [123, 91] width 49 height 10
click at [126, 92] on input "9" at bounding box center [124, 92] width 3 height 3
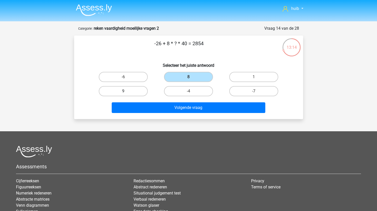
radio input "true"
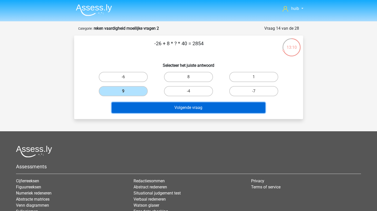
click at [175, 109] on button "Volgende vraag" at bounding box center [188, 107] width 153 height 11
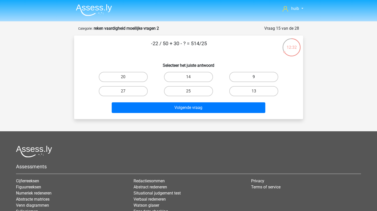
click at [265, 76] on label "9" at bounding box center [253, 77] width 49 height 10
click at [257, 77] on input "9" at bounding box center [255, 78] width 3 height 3
radio input "true"
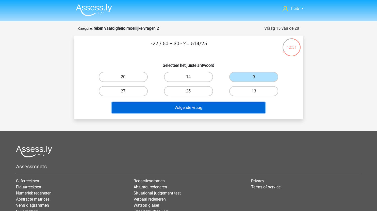
click at [195, 108] on button "Volgende vraag" at bounding box center [188, 107] width 153 height 11
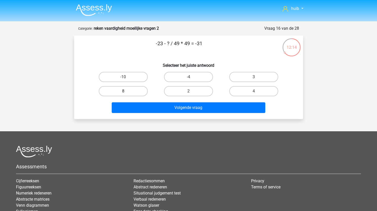
click at [131, 96] on label "8" at bounding box center [123, 91] width 49 height 10
click at [126, 94] on input "8" at bounding box center [124, 92] width 3 height 3
radio input "true"
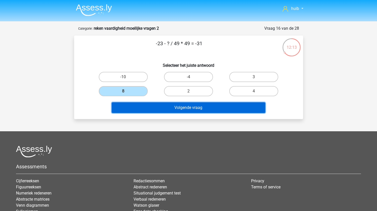
click at [165, 108] on button "Volgende vraag" at bounding box center [188, 107] width 153 height 11
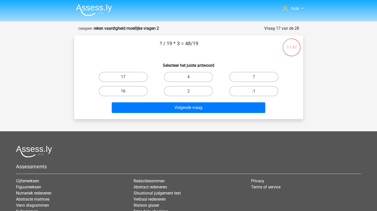
click at [132, 91] on label "16" at bounding box center [123, 91] width 49 height 10
click at [126, 91] on input "16" at bounding box center [124, 92] width 3 height 3
radio input "true"
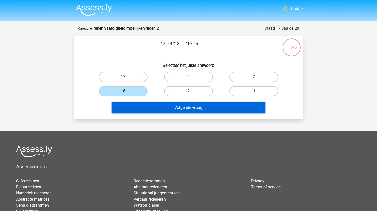
click at [187, 108] on button "Volgende vraag" at bounding box center [188, 107] width 153 height 11
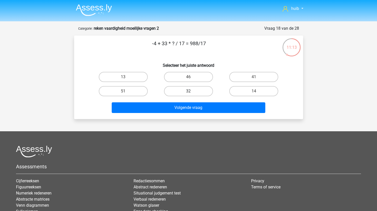
click at [190, 90] on label "32" at bounding box center [188, 91] width 49 height 10
click at [190, 91] on input "32" at bounding box center [189, 92] width 3 height 3
radio input "true"
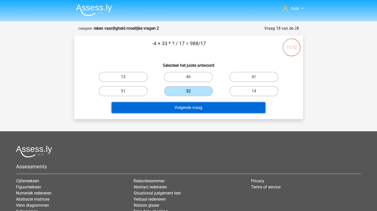
click at [194, 107] on button "Volgende vraag" at bounding box center [188, 107] width 153 height 11
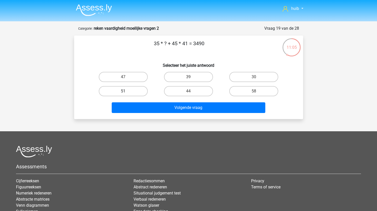
click at [130, 92] on label "51" at bounding box center [123, 91] width 49 height 10
click at [126, 92] on input "51" at bounding box center [124, 92] width 3 height 3
radio input "true"
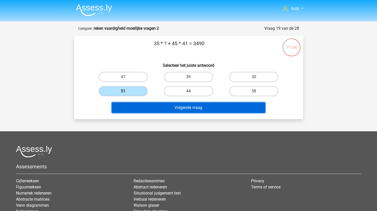
click at [164, 107] on button "Volgende vraag" at bounding box center [188, 107] width 153 height 11
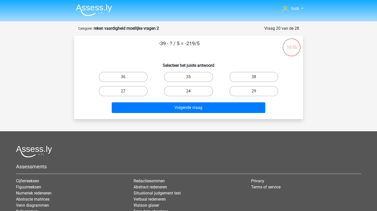
click at [188, 90] on label "24" at bounding box center [188, 91] width 49 height 10
click at [188, 91] on input "24" at bounding box center [189, 92] width 3 height 3
radio input "true"
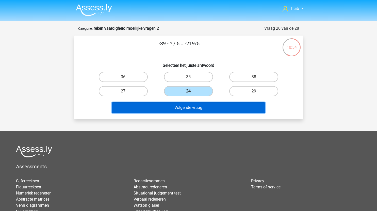
click at [193, 108] on button "Volgende vraag" at bounding box center [188, 107] width 153 height 11
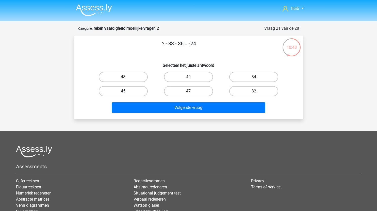
click at [139, 91] on label "45" at bounding box center [123, 91] width 49 height 10
click at [126, 91] on input "45" at bounding box center [124, 92] width 3 height 3
radio input "true"
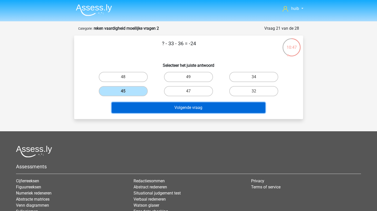
click at [161, 106] on button "Volgende vraag" at bounding box center [188, 107] width 153 height 11
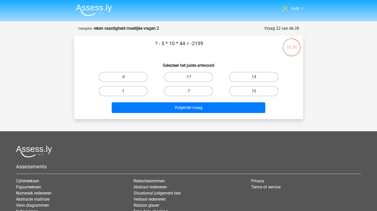
click at [136, 93] on label "1" at bounding box center [123, 91] width 49 height 10
click at [126, 93] on input "1" at bounding box center [124, 92] width 3 height 3
radio input "true"
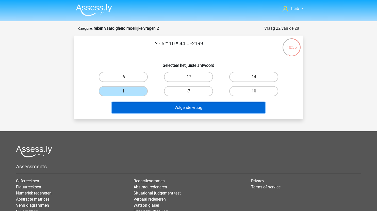
click at [177, 108] on button "Volgende vraag" at bounding box center [188, 107] width 153 height 11
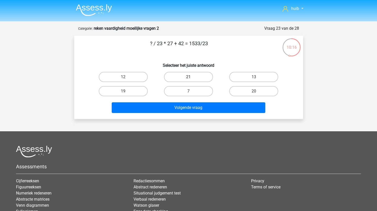
click at [199, 76] on label "21" at bounding box center [188, 77] width 49 height 10
click at [192, 77] on input "21" at bounding box center [189, 78] width 3 height 3
radio input "true"
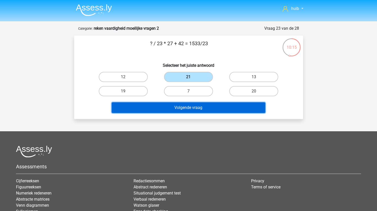
click at [190, 106] on button "Volgende vraag" at bounding box center [188, 107] width 153 height 11
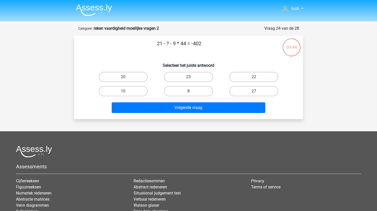
click at [254, 92] on input "27" at bounding box center [255, 92] width 3 height 3
radio input "true"
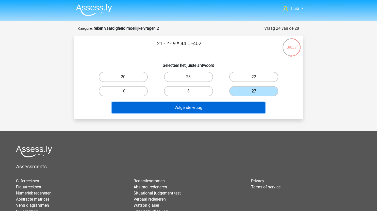
click at [211, 107] on button "Volgende vraag" at bounding box center [188, 107] width 153 height 11
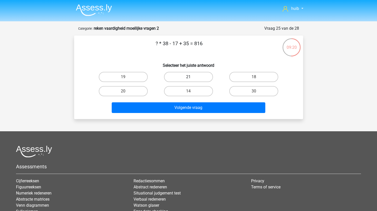
click at [196, 75] on label "21" at bounding box center [188, 77] width 49 height 10
click at [192, 77] on input "21" at bounding box center [189, 78] width 3 height 3
radio input "true"
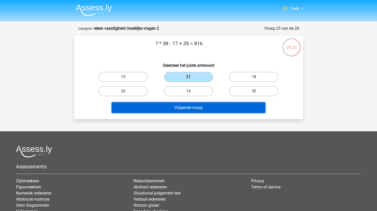
click at [194, 105] on button "Volgende vraag" at bounding box center [188, 107] width 153 height 11
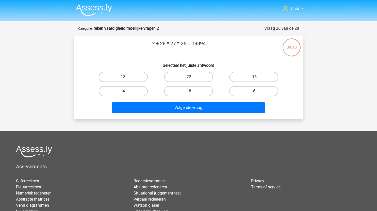
click at [249, 78] on label "-16" at bounding box center [253, 77] width 49 height 10
click at [254, 78] on input "-16" at bounding box center [255, 78] width 3 height 3
radio input "true"
click at [251, 91] on label "-6" at bounding box center [253, 91] width 49 height 10
click at [254, 91] on input "-6" at bounding box center [255, 92] width 3 height 3
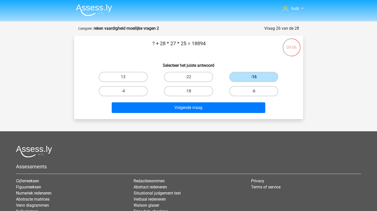
radio input "true"
click at [250, 78] on label "-16" at bounding box center [253, 77] width 49 height 10
click at [254, 78] on input "-16" at bounding box center [255, 78] width 3 height 3
radio input "true"
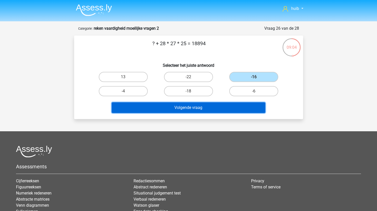
click at [219, 110] on button "Volgende vraag" at bounding box center [188, 107] width 153 height 11
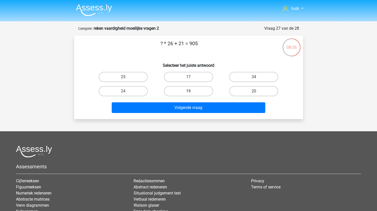
click at [194, 91] on label "19" at bounding box center [188, 91] width 49 height 10
click at [192, 91] on input "19" at bounding box center [189, 92] width 3 height 3
radio input "true"
click at [133, 92] on label "24" at bounding box center [123, 91] width 49 height 10
click at [126, 92] on input "24" at bounding box center [124, 92] width 3 height 3
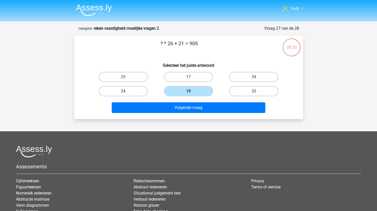
radio input "true"
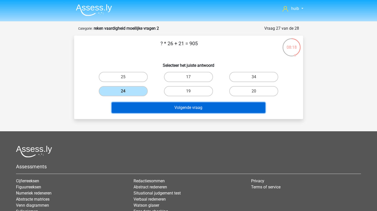
click at [177, 106] on button "Volgende vraag" at bounding box center [188, 107] width 153 height 11
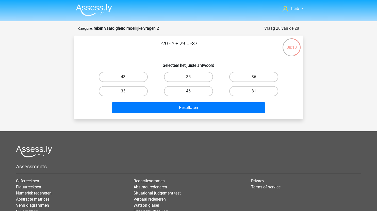
click at [186, 91] on label "46" at bounding box center [188, 91] width 49 height 10
click at [188, 91] on input "46" at bounding box center [189, 92] width 3 height 3
radio input "true"
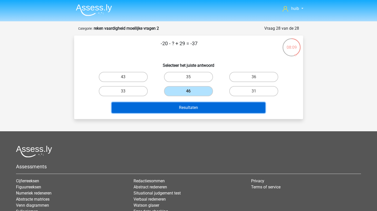
click at [187, 107] on button "Resultaten" at bounding box center [188, 107] width 153 height 11
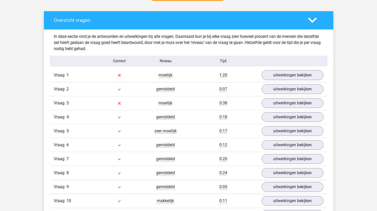
scroll to position [282, 0]
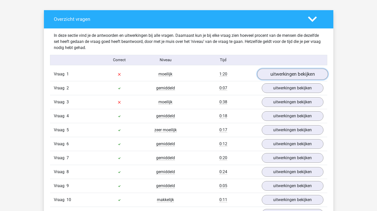
click at [275, 75] on link "uitwerkingen bekijken" at bounding box center [292, 73] width 71 height 11
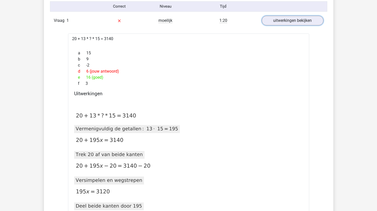
scroll to position [336, 0]
click at [285, 24] on link "uitwerkingen bekijken" at bounding box center [292, 20] width 71 height 11
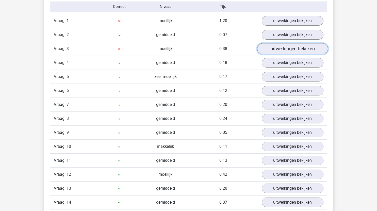
click at [275, 49] on link "uitwerkingen bekijken" at bounding box center [292, 48] width 71 height 11
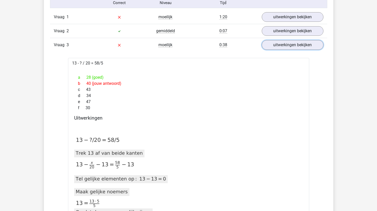
scroll to position [335, 0]
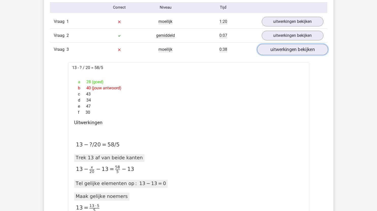
click at [269, 51] on link "uitwerkingen bekijken" at bounding box center [292, 49] width 71 height 11
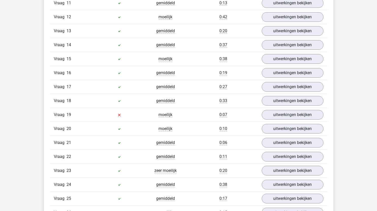
scroll to position [494, 0]
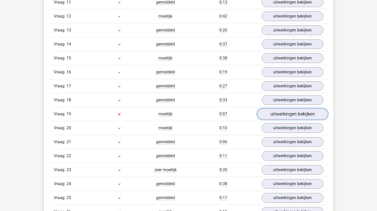
click at [281, 115] on link "uitwerkingen bekijken" at bounding box center [292, 113] width 71 height 11
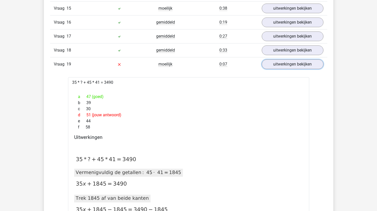
scroll to position [542, 0]
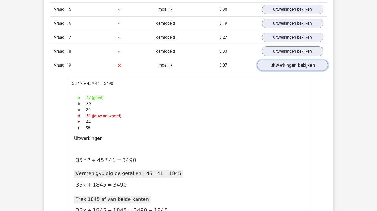
click at [276, 67] on link "uitwerkingen bekijken" at bounding box center [292, 65] width 71 height 11
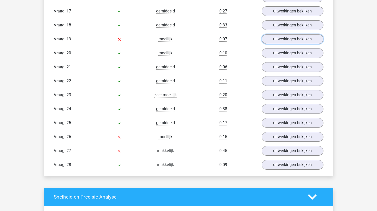
scroll to position [569, 0]
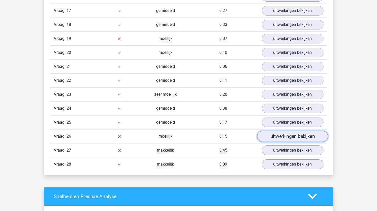
click at [273, 138] on link "uitwerkingen bekijken" at bounding box center [292, 136] width 71 height 11
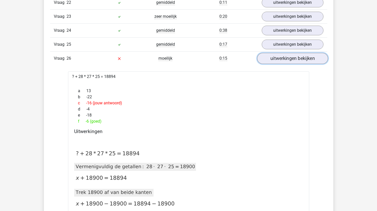
scroll to position [647, 0]
click at [279, 62] on link "uitwerkingen bekijken" at bounding box center [292, 58] width 71 height 11
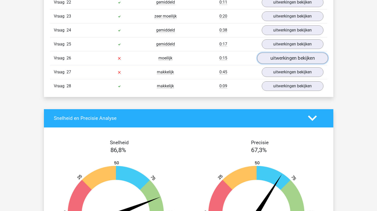
click at [283, 59] on link "uitwerkingen bekijken" at bounding box center [292, 58] width 71 height 11
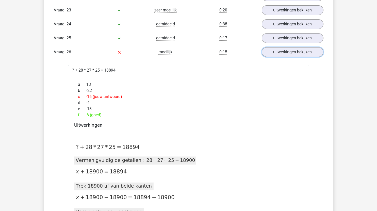
scroll to position [653, 0]
click at [287, 50] on link "uitwerkingen bekijken" at bounding box center [292, 52] width 71 height 11
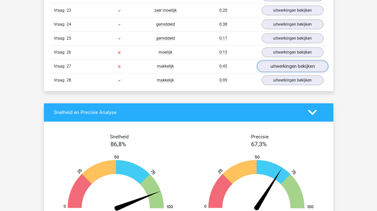
click at [283, 65] on link "uitwerkingen bekijken" at bounding box center [292, 66] width 71 height 11
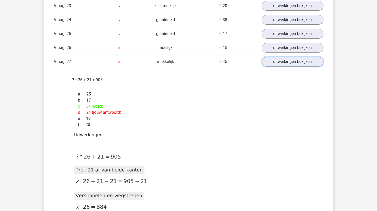
scroll to position [657, 0]
click at [289, 63] on link "uitwerkingen bekijken" at bounding box center [292, 61] width 71 height 11
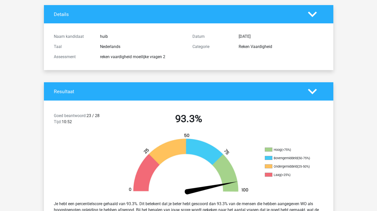
scroll to position [0, 0]
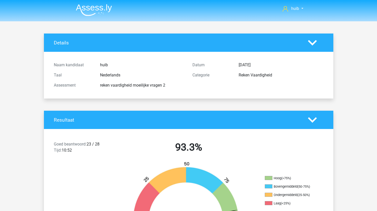
drag, startPoint x: 98, startPoint y: 6, endPoint x: 92, endPoint y: 11, distance: 7.9
click at [92, 11] on img at bounding box center [94, 10] width 36 height 12
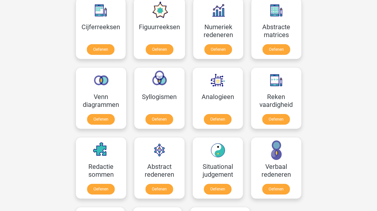
scroll to position [227, 0]
